Goal: Task Accomplishment & Management: Complete application form

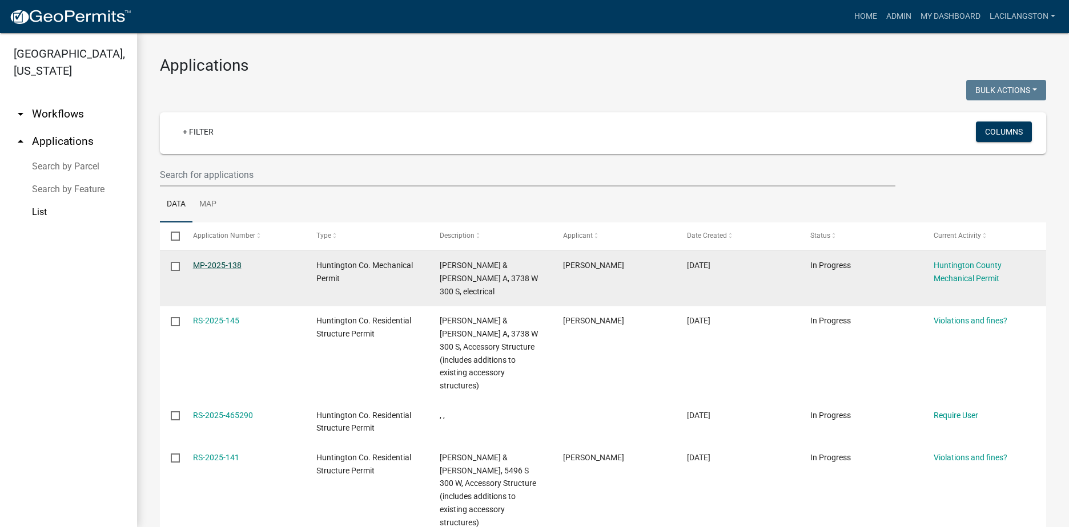
click at [227, 268] on link "MP-2025-138" at bounding box center [217, 265] width 49 height 9
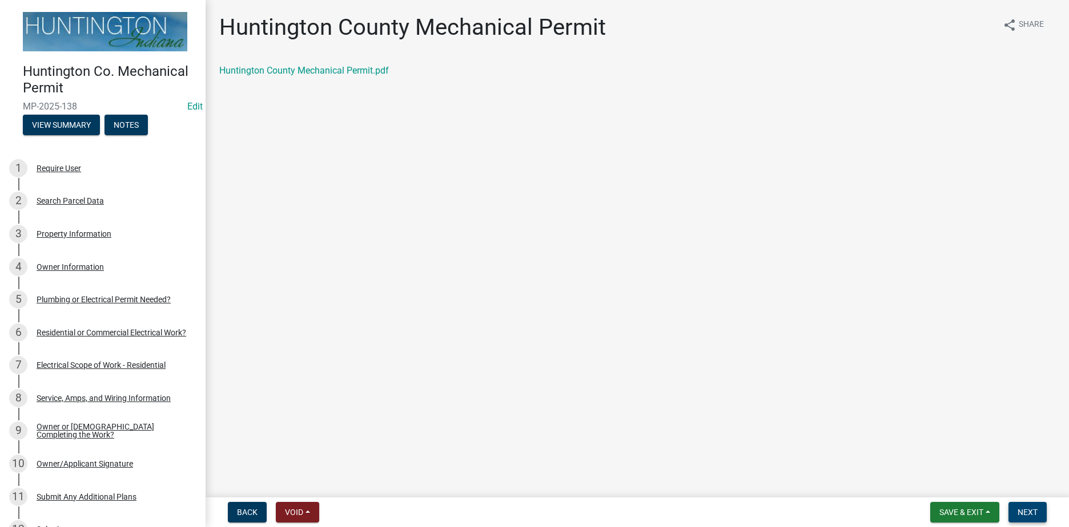
click at [1037, 511] on span "Next" at bounding box center [1027, 512] width 20 height 9
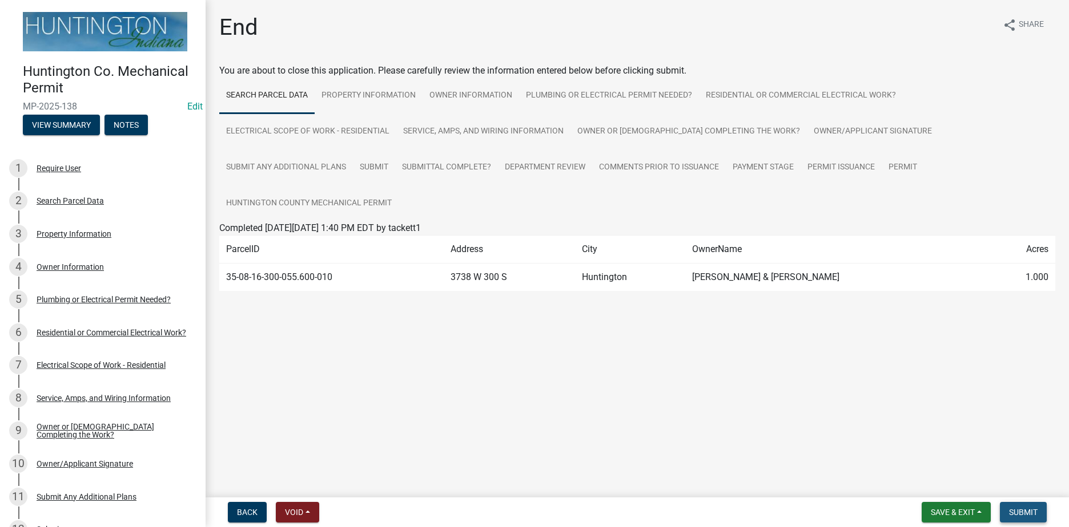
click at [1014, 508] on span "Submit" at bounding box center [1023, 512] width 29 height 9
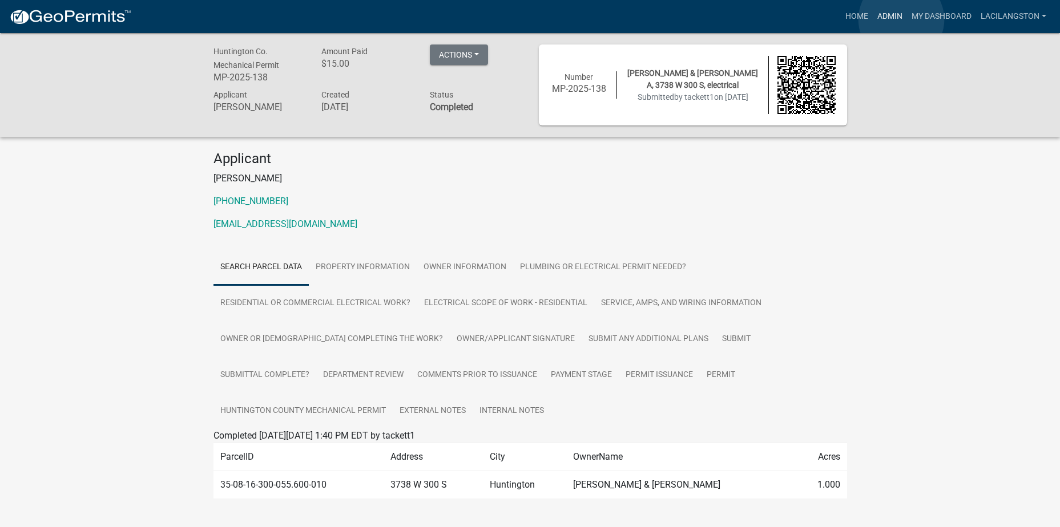
click at [901, 19] on link "Admin" at bounding box center [890, 17] width 34 height 22
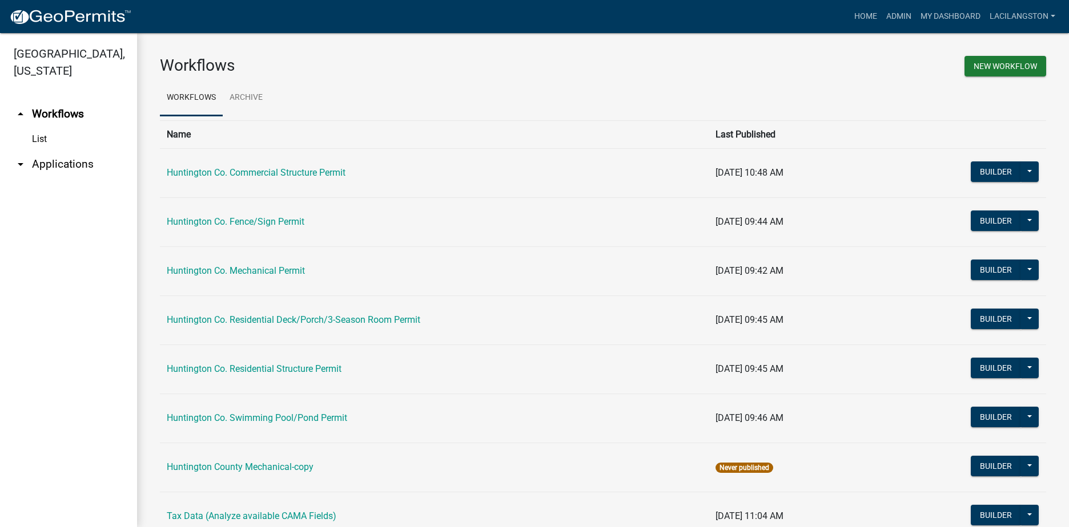
click at [63, 165] on link "arrow_drop_down Applications" at bounding box center [68, 164] width 137 height 27
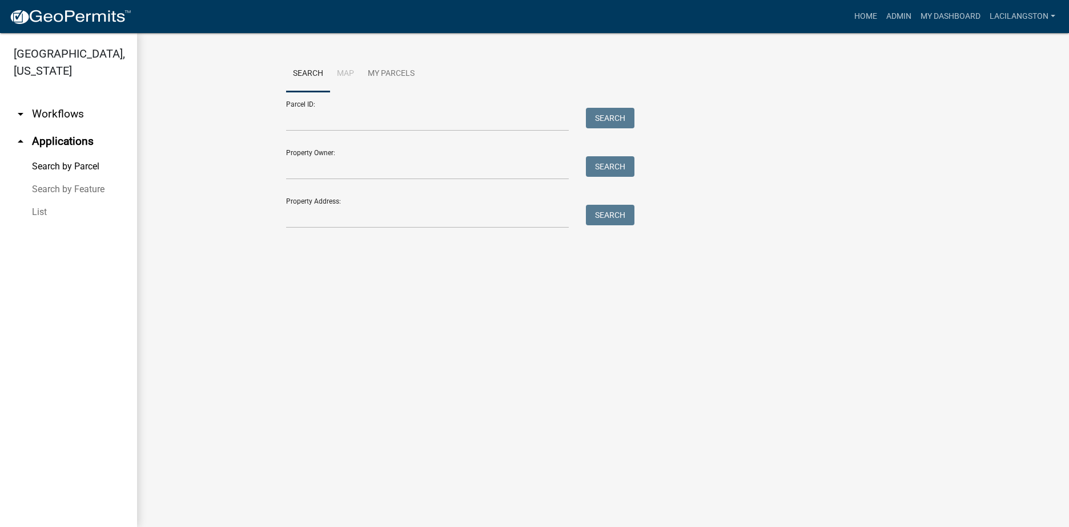
click at [50, 208] on link "List" at bounding box center [68, 212] width 137 height 23
